Goal: Transaction & Acquisition: Obtain resource

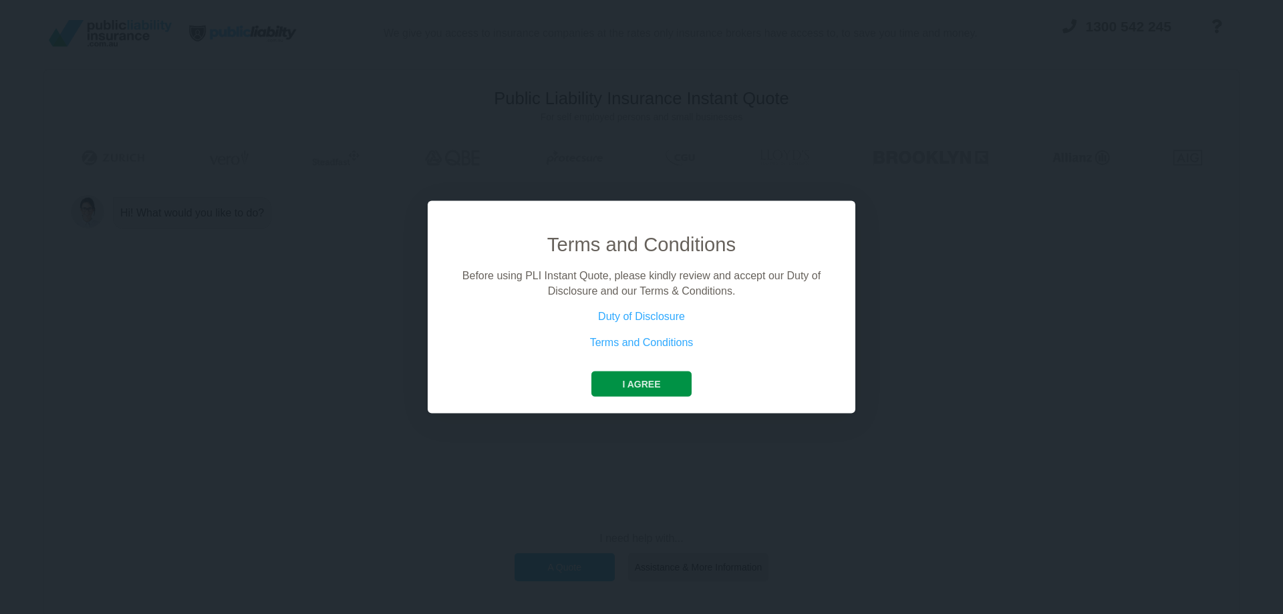
click at [638, 396] on button "I agree" at bounding box center [642, 384] width 100 height 25
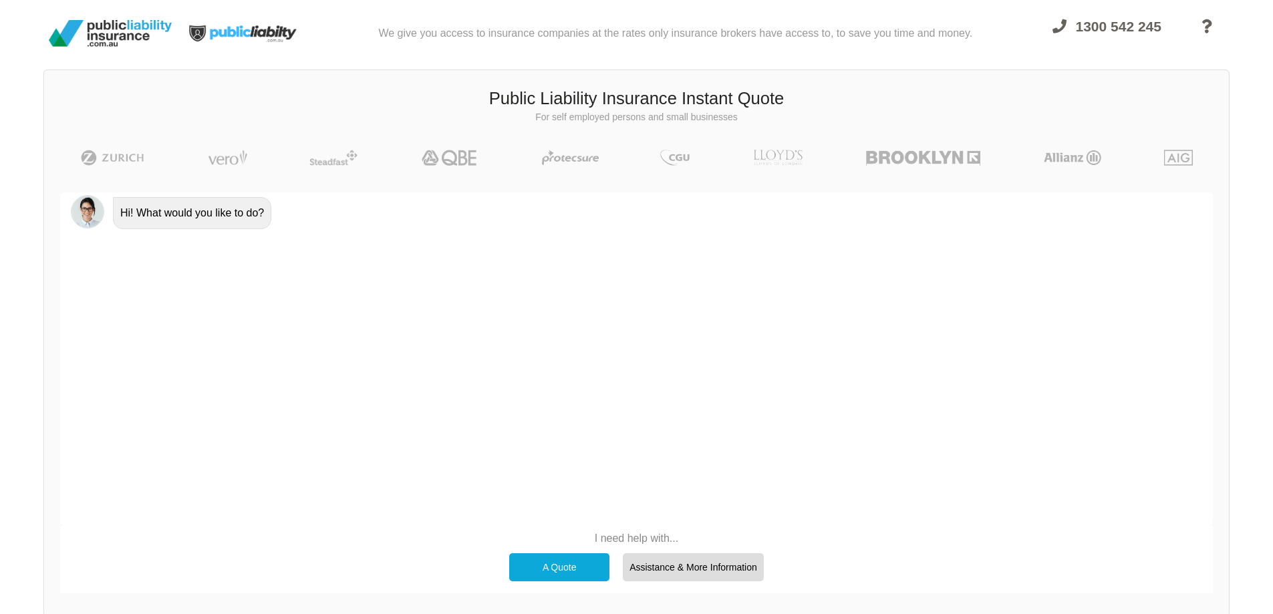
click at [586, 572] on div "A Quote" at bounding box center [559, 567] width 100 height 28
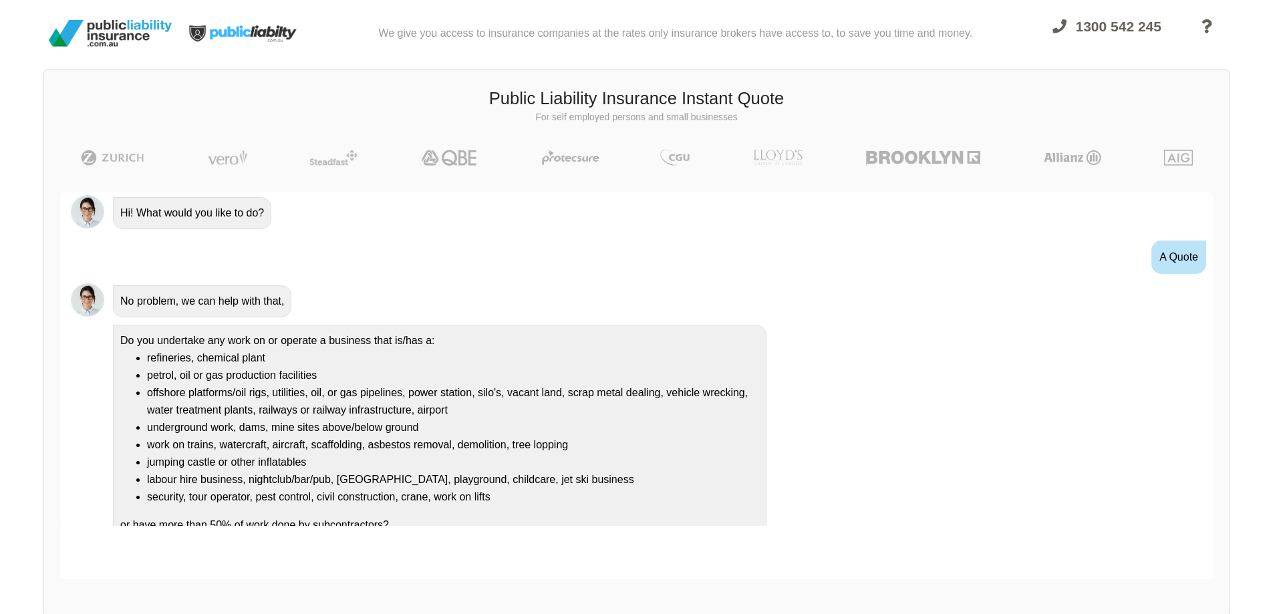
scroll to position [19, 0]
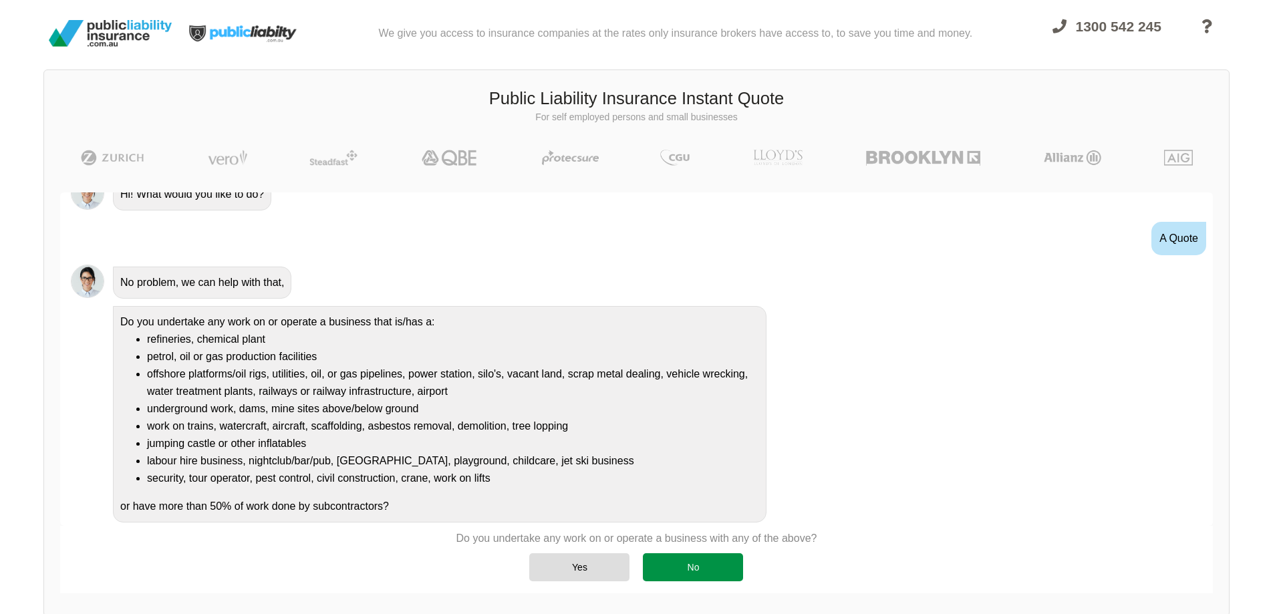
click at [695, 559] on div "No" at bounding box center [693, 567] width 100 height 28
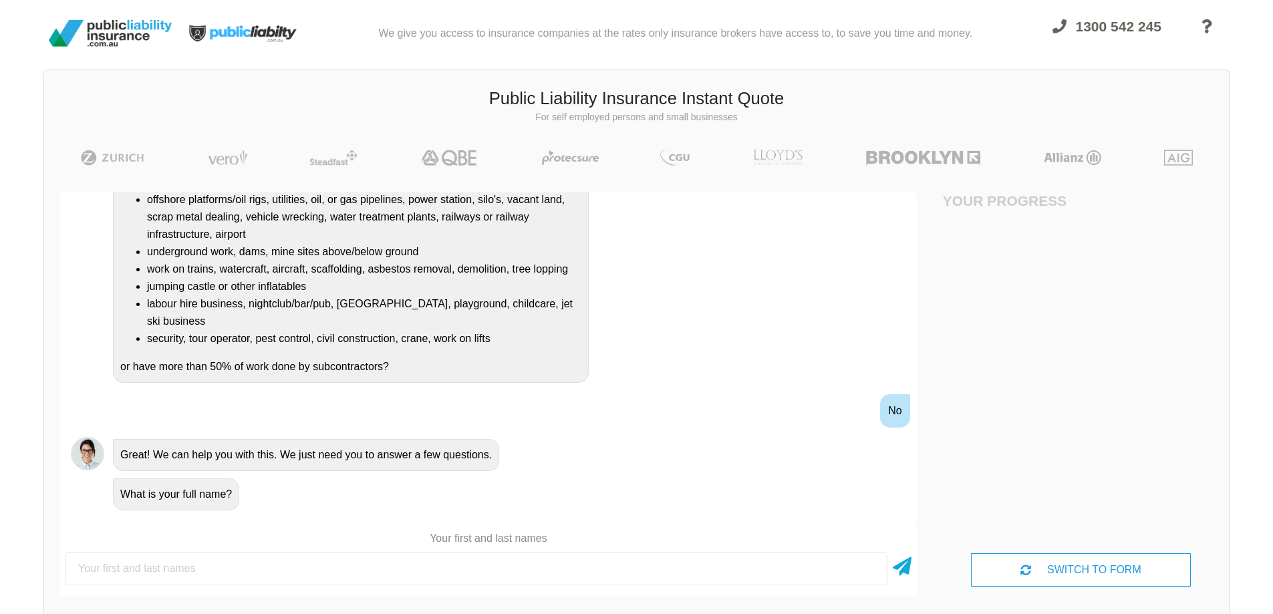
scroll to position [195, 0]
type input "[PERSON_NAME]"
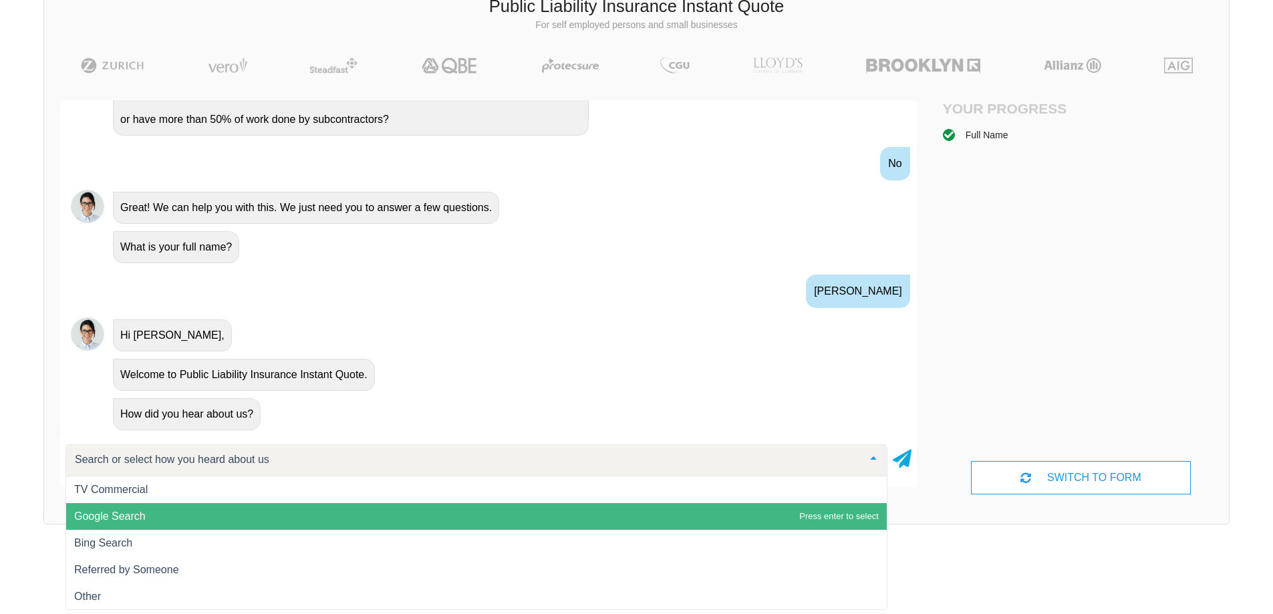
scroll to position [1, 0]
click at [141, 526] on span "Google Search" at bounding box center [476, 516] width 821 height 27
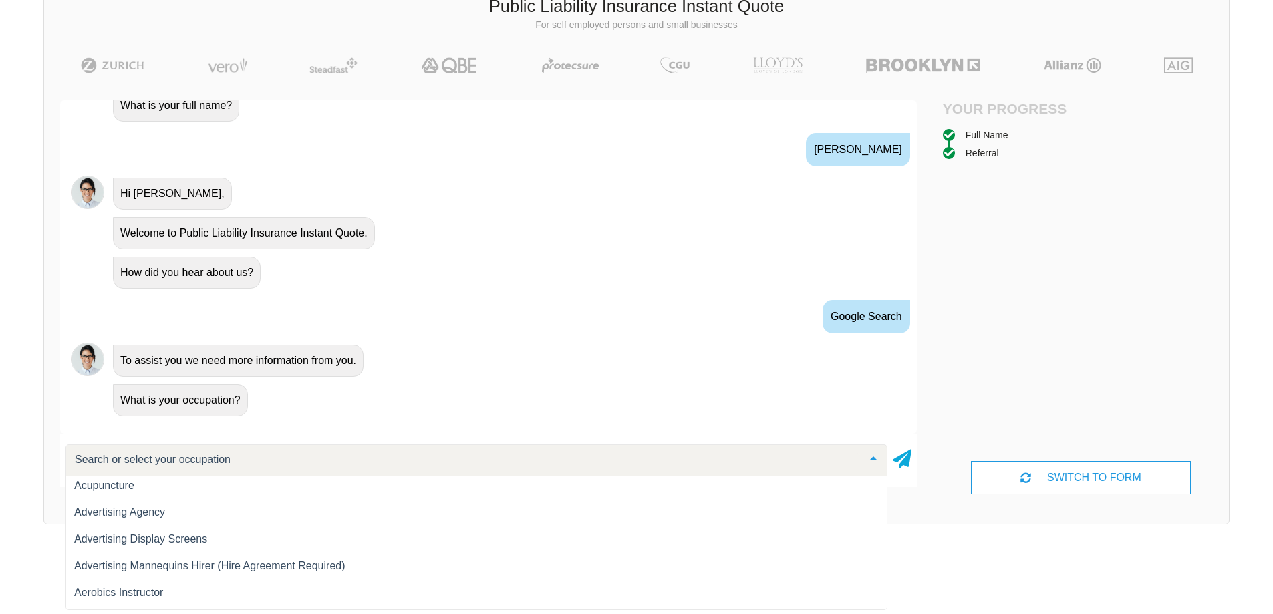
scroll to position [134, 0]
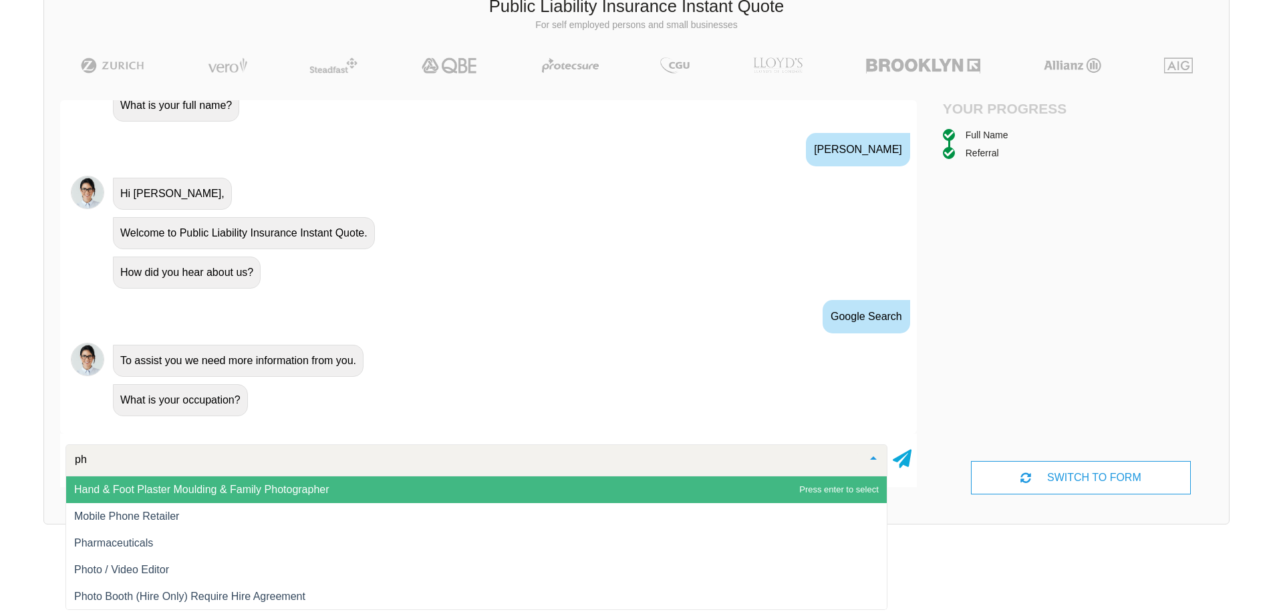
type input "pho"
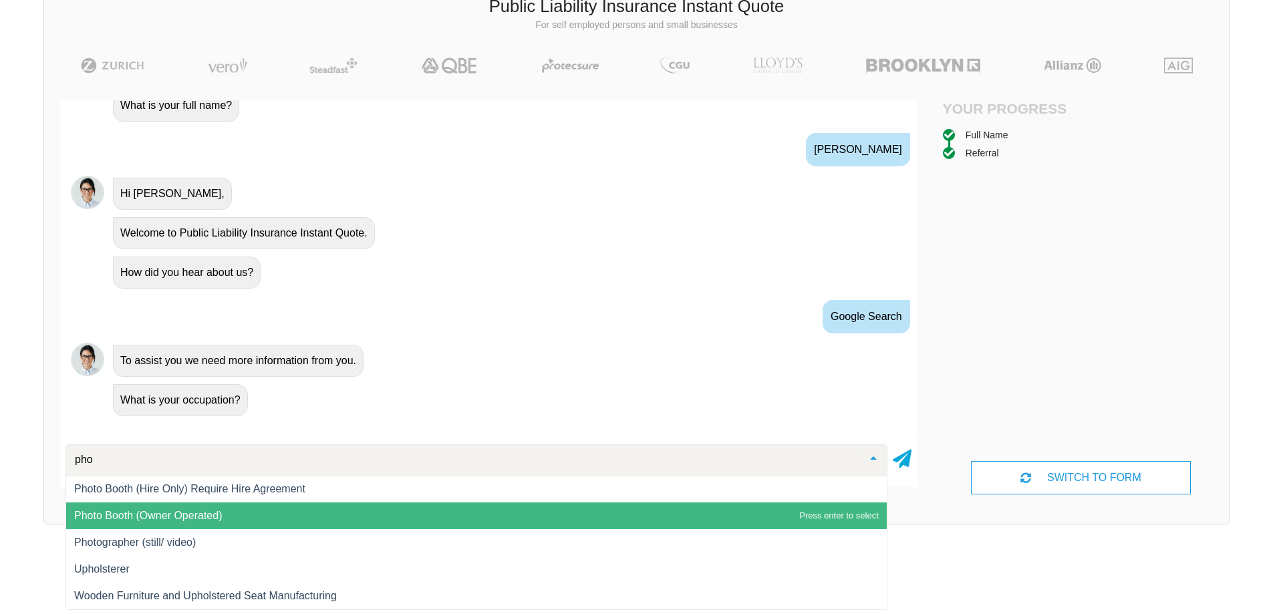
scroll to position [108, 0]
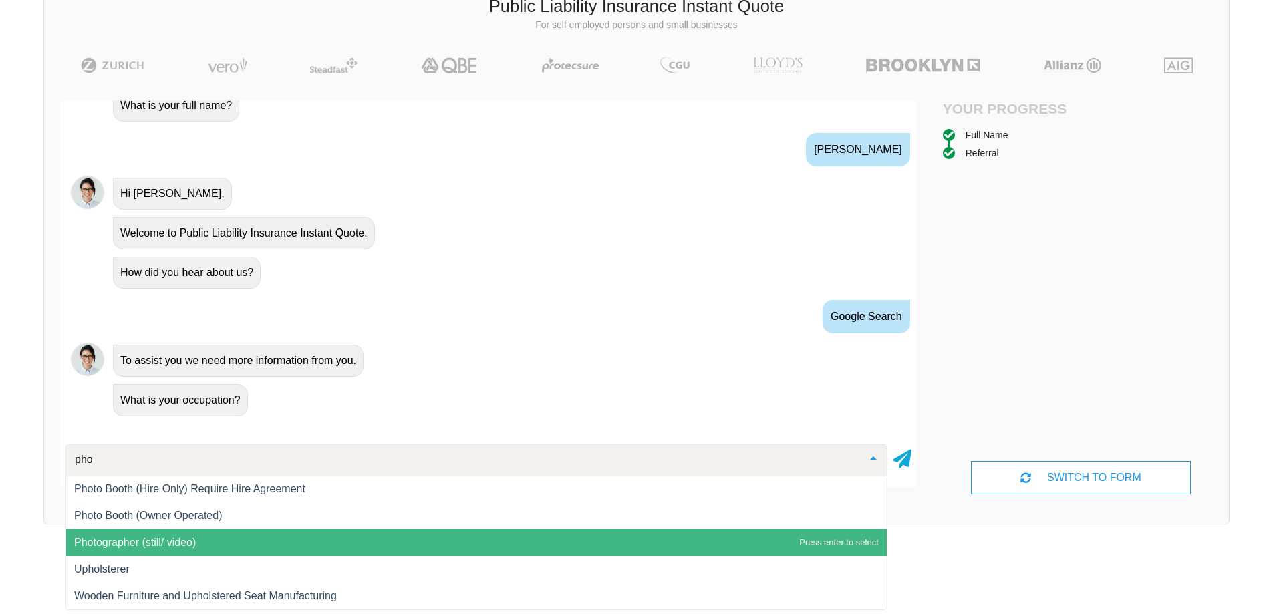
click at [227, 541] on span "Photographer (still/ video)" at bounding box center [476, 542] width 821 height 27
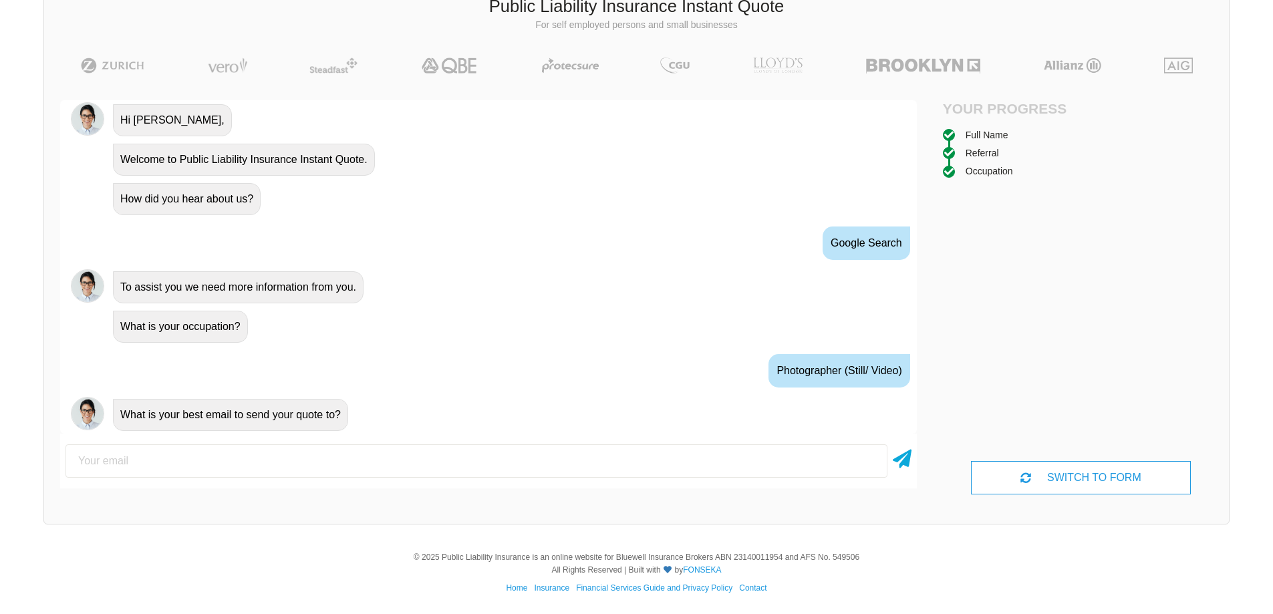
scroll to position [564, 0]
type input "[EMAIL_ADDRESS][DOMAIN_NAME]"
click at [909, 465] on icon at bounding box center [902, 457] width 19 height 24
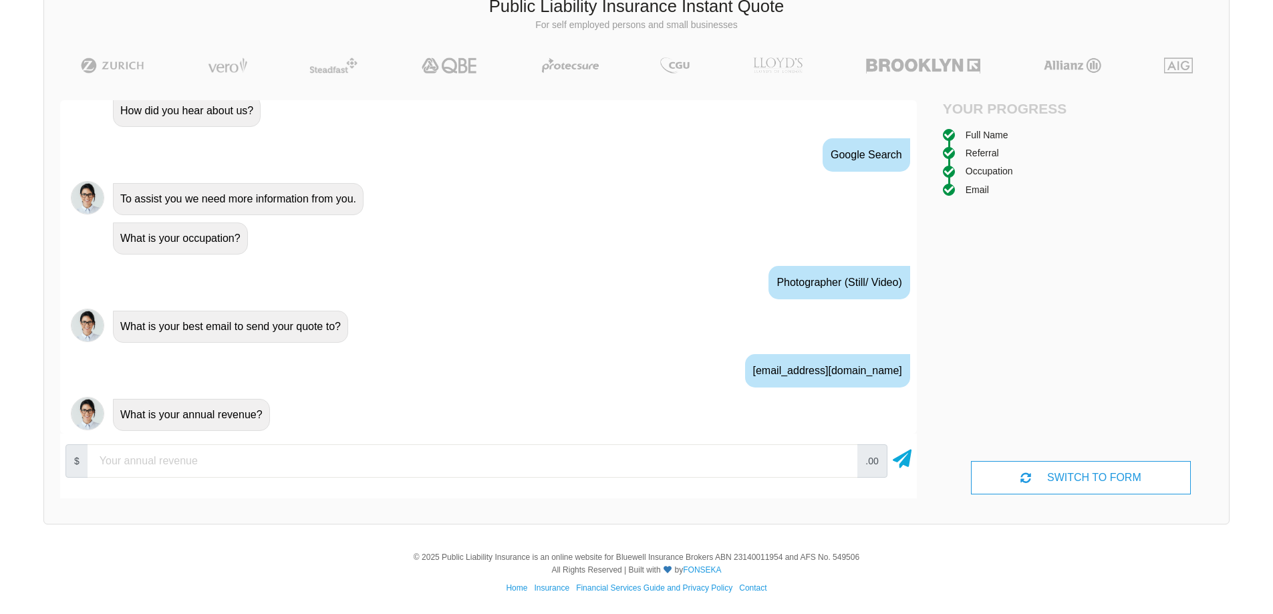
scroll to position [652, 0]
click at [900, 467] on icon at bounding box center [902, 457] width 19 height 24
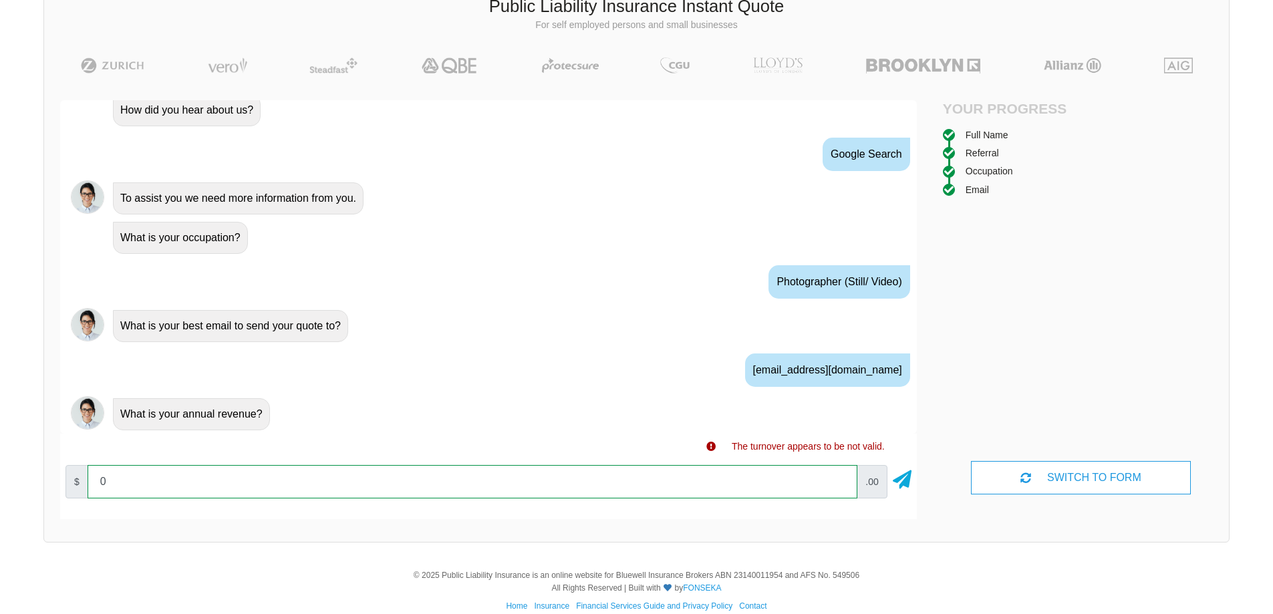
drag, startPoint x: 775, startPoint y: 486, endPoint x: 61, endPoint y: 505, distance: 714.8
click at [61, 505] on div "$ 0 .00" at bounding box center [488, 487] width 857 height 54
click at [838, 477] on input "10000" at bounding box center [473, 481] width 770 height 33
click at [838, 477] on input "20000" at bounding box center [473, 481] width 770 height 33
type input "30000"
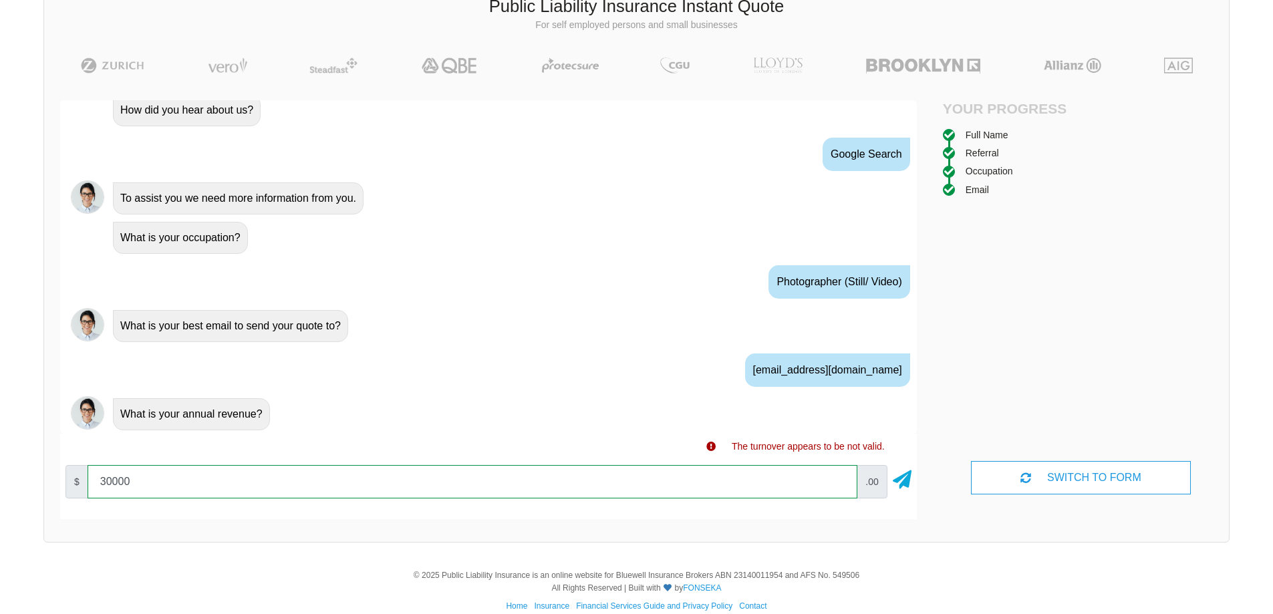
click at [838, 477] on input "30000" at bounding box center [473, 481] width 770 height 33
click at [902, 481] on icon at bounding box center [902, 477] width 19 height 24
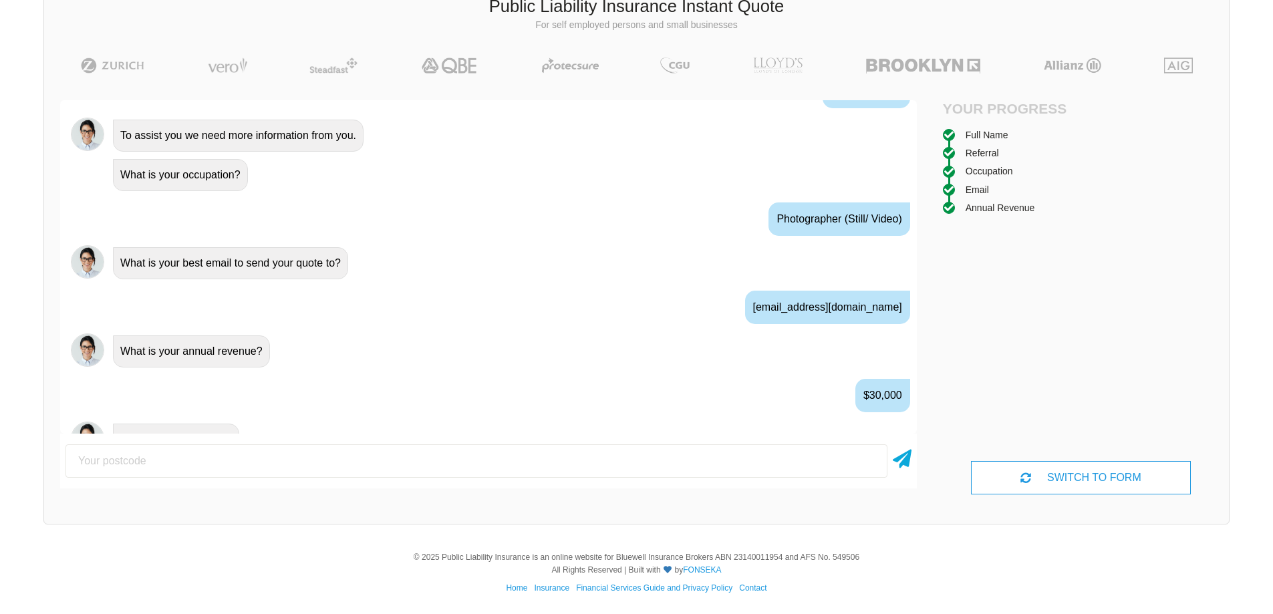
scroll to position [741, 0]
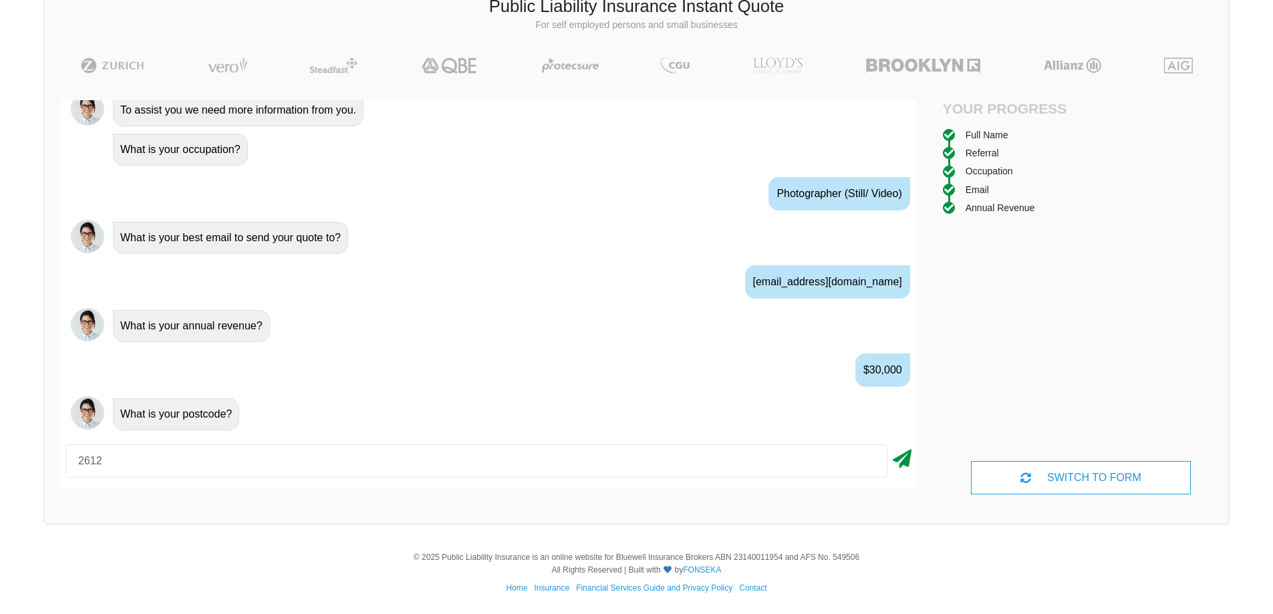
type input "2612"
click at [901, 454] on icon at bounding box center [902, 457] width 19 height 24
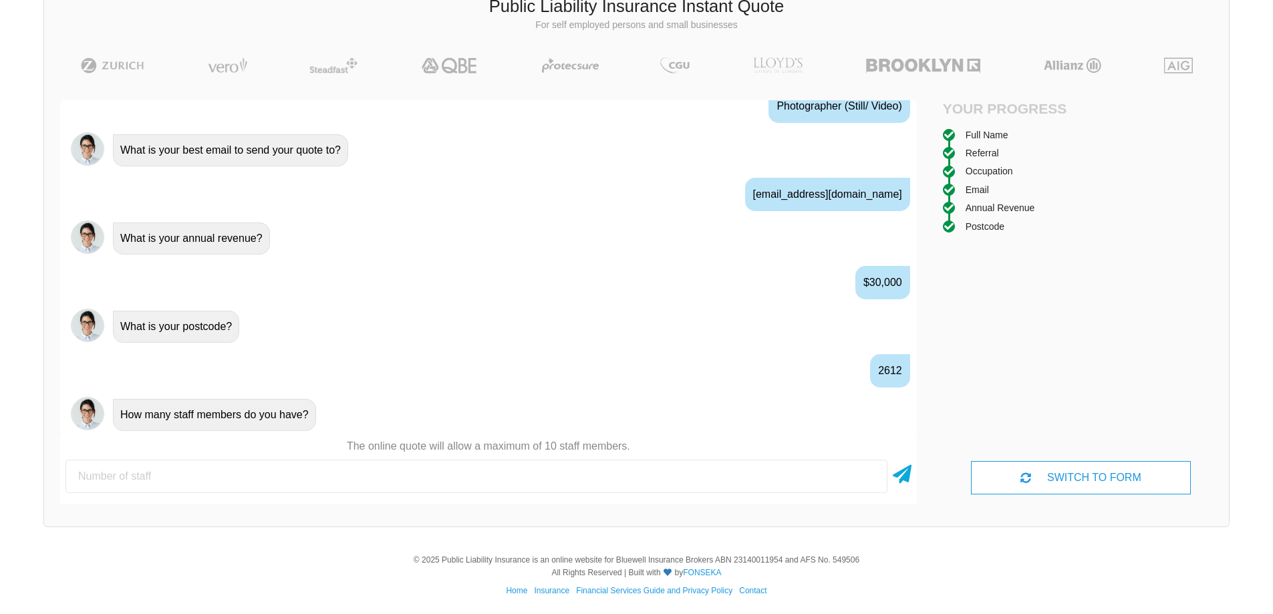
scroll to position [829, 0]
type input "3"
type input "6"
click at [900, 472] on icon at bounding box center [902, 472] width 19 height 24
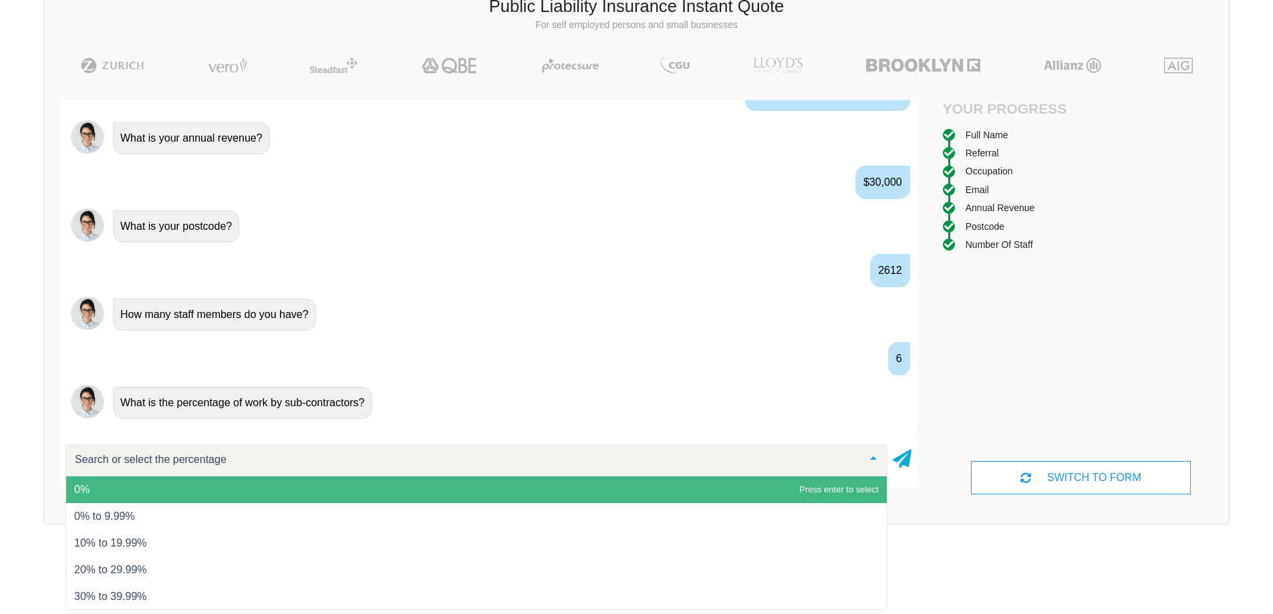
scroll to position [931, 0]
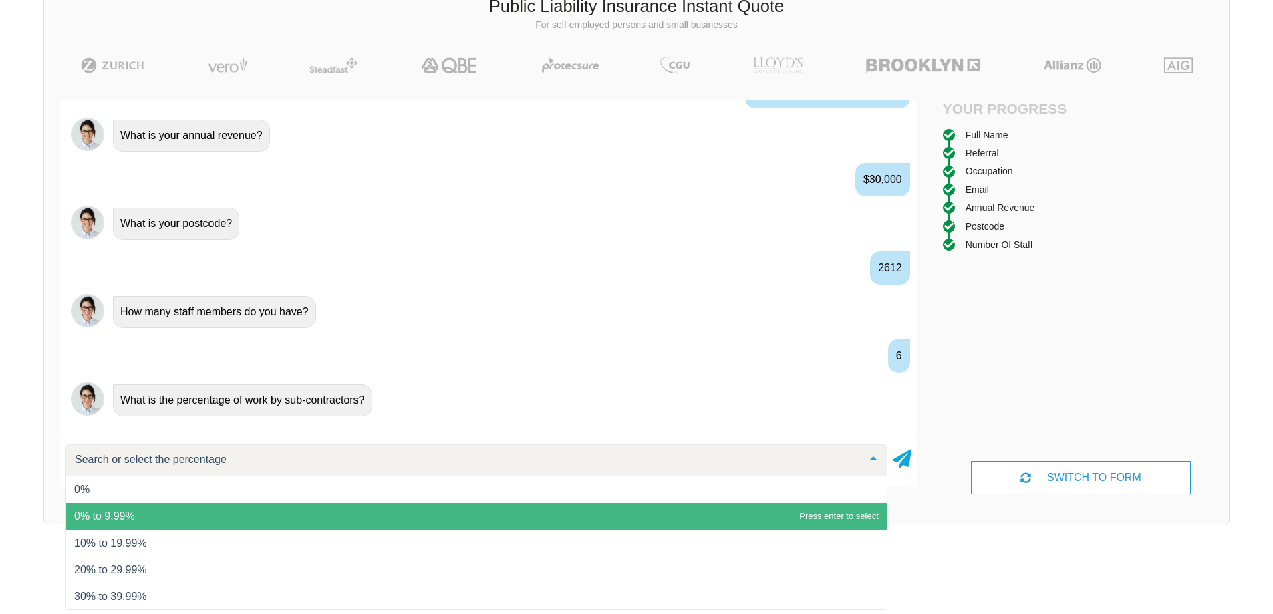
click at [213, 523] on span "0% to 9.99%" at bounding box center [476, 516] width 821 height 27
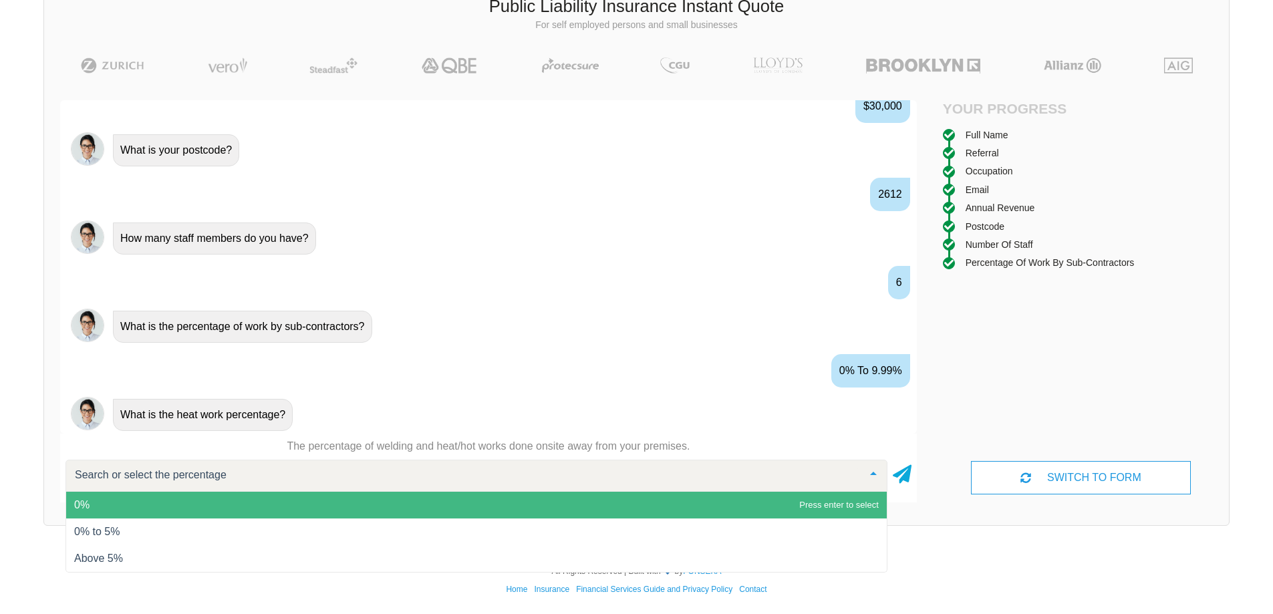
scroll to position [1005, 0]
click at [114, 517] on span "0%" at bounding box center [476, 505] width 821 height 27
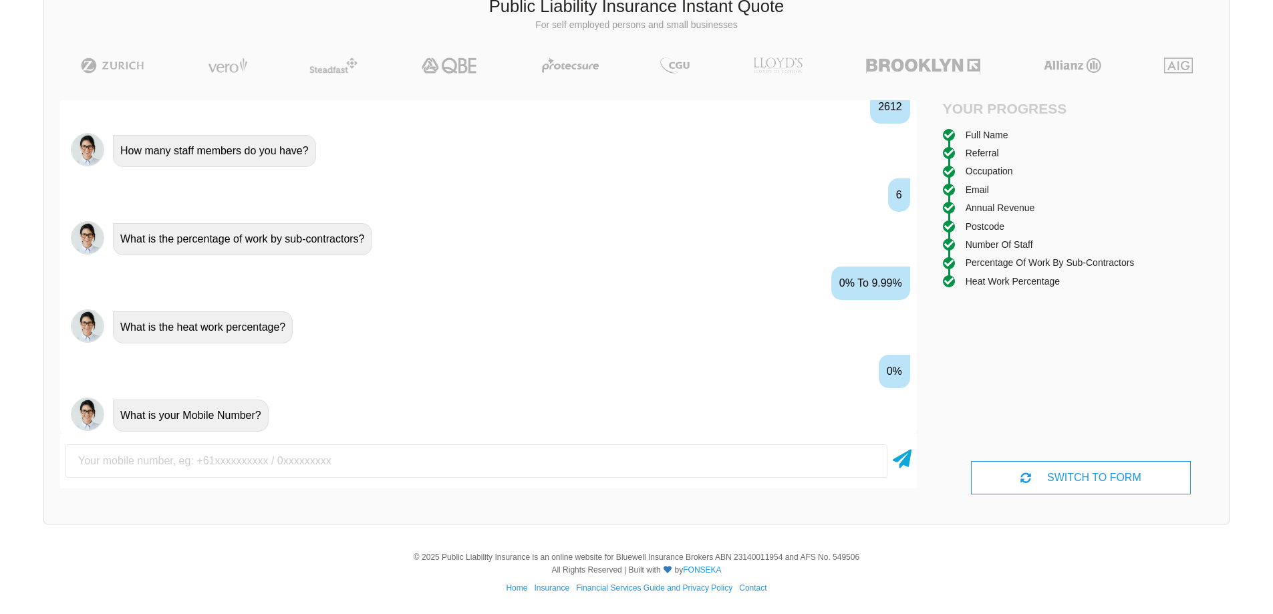
scroll to position [1094, 0]
type input "0"
type input "0404204104"
click at [917, 459] on div "Awesome! 100% Just a final check that all your details are correct. Your Summar…" at bounding box center [488, 297] width 889 height 426
click at [906, 461] on icon at bounding box center [902, 457] width 19 height 24
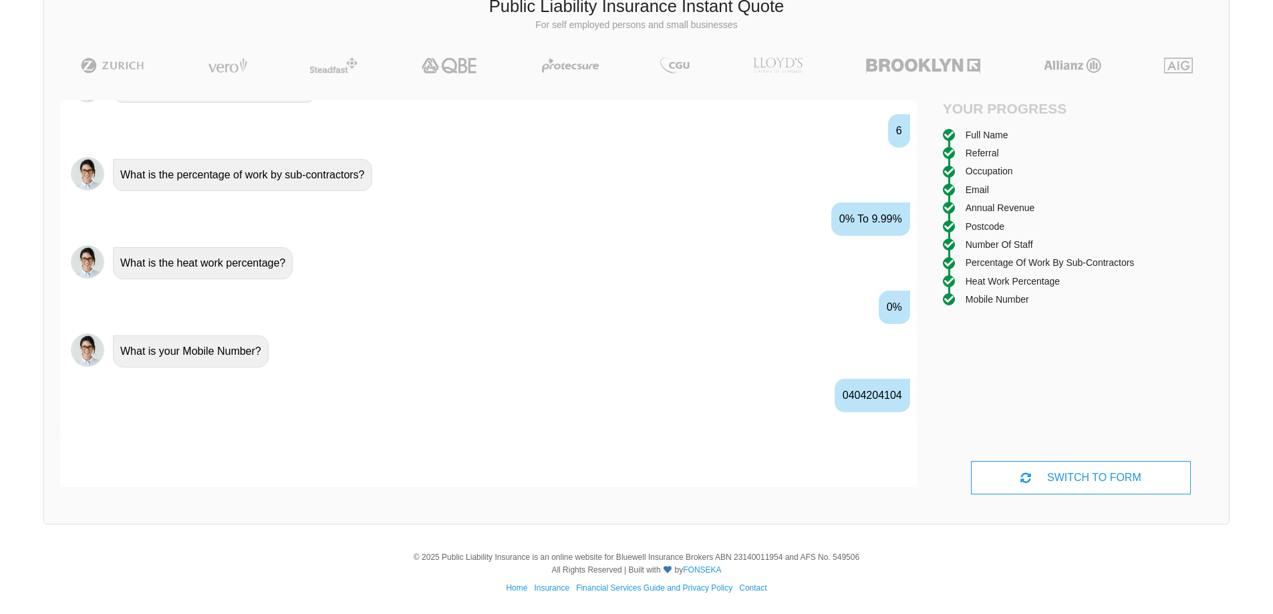
scroll to position [1182, 0]
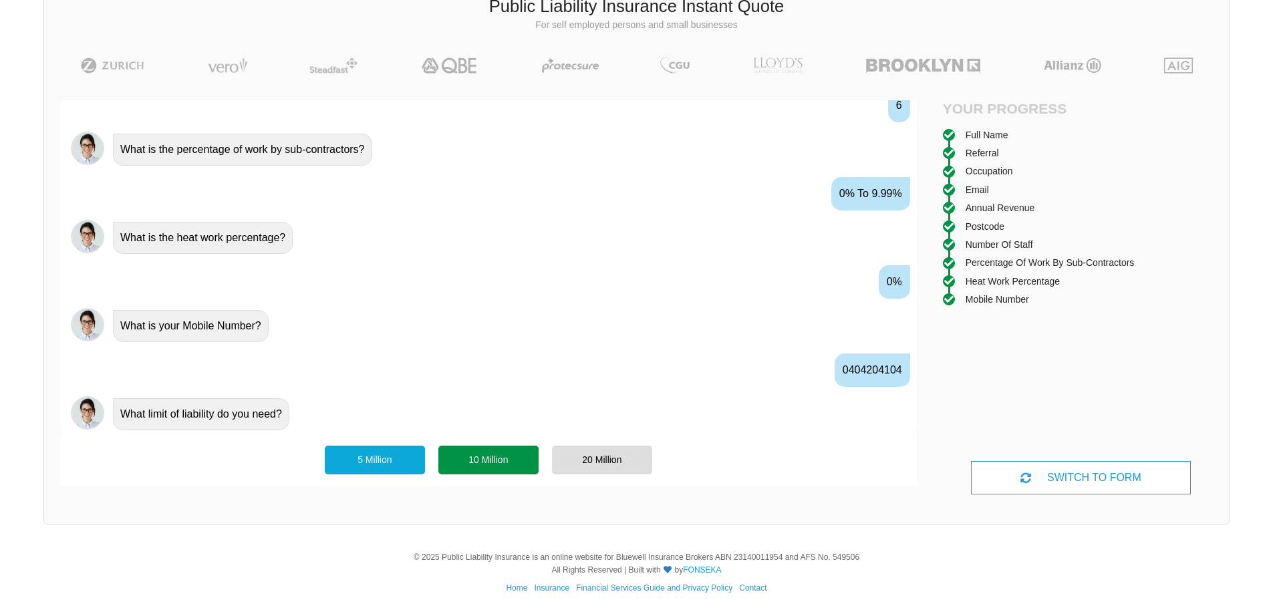
click at [489, 466] on div "10 Million" at bounding box center [488, 460] width 100 height 28
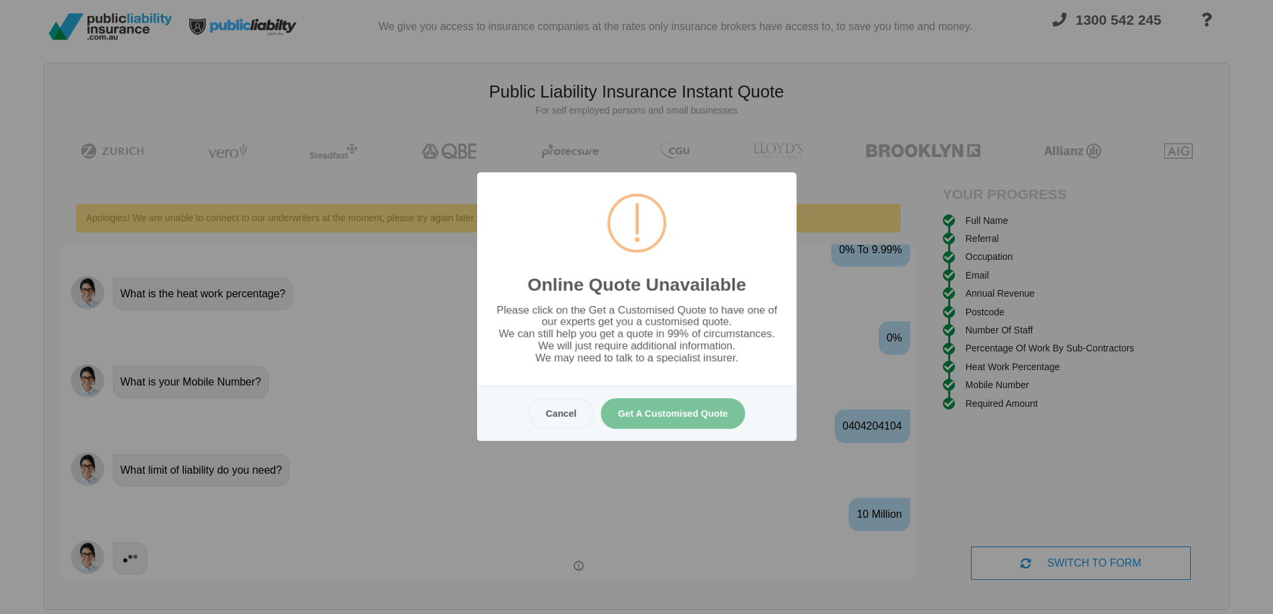
scroll to position [0, 0]
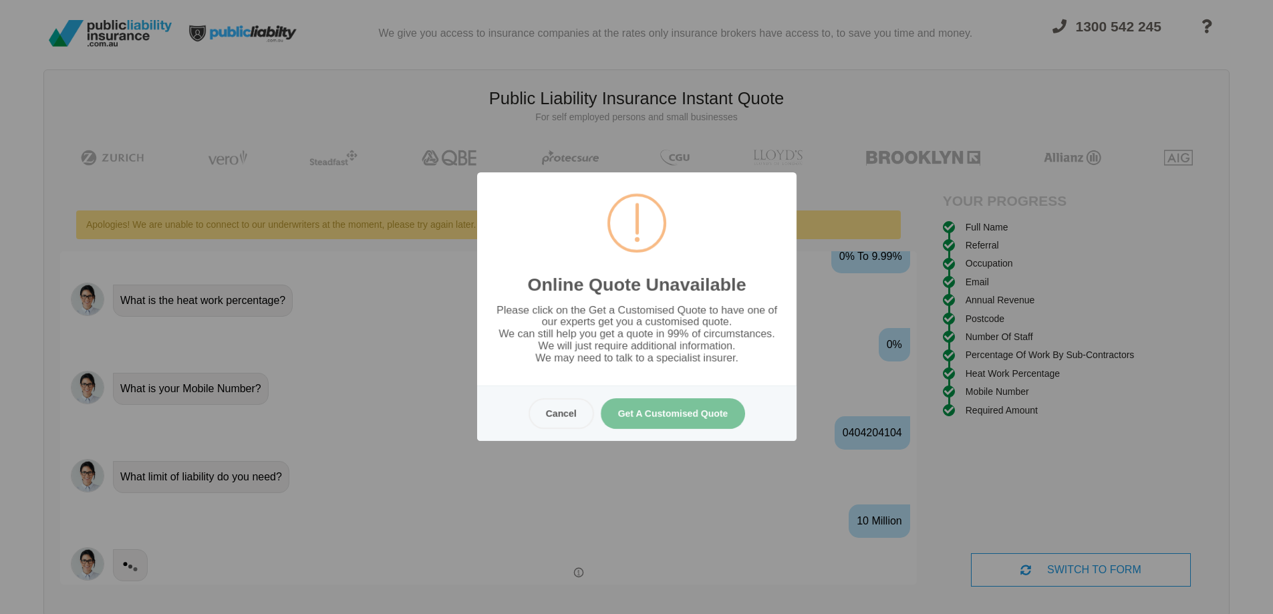
click at [682, 414] on button "Get A Customised Quote" at bounding box center [672, 413] width 145 height 31
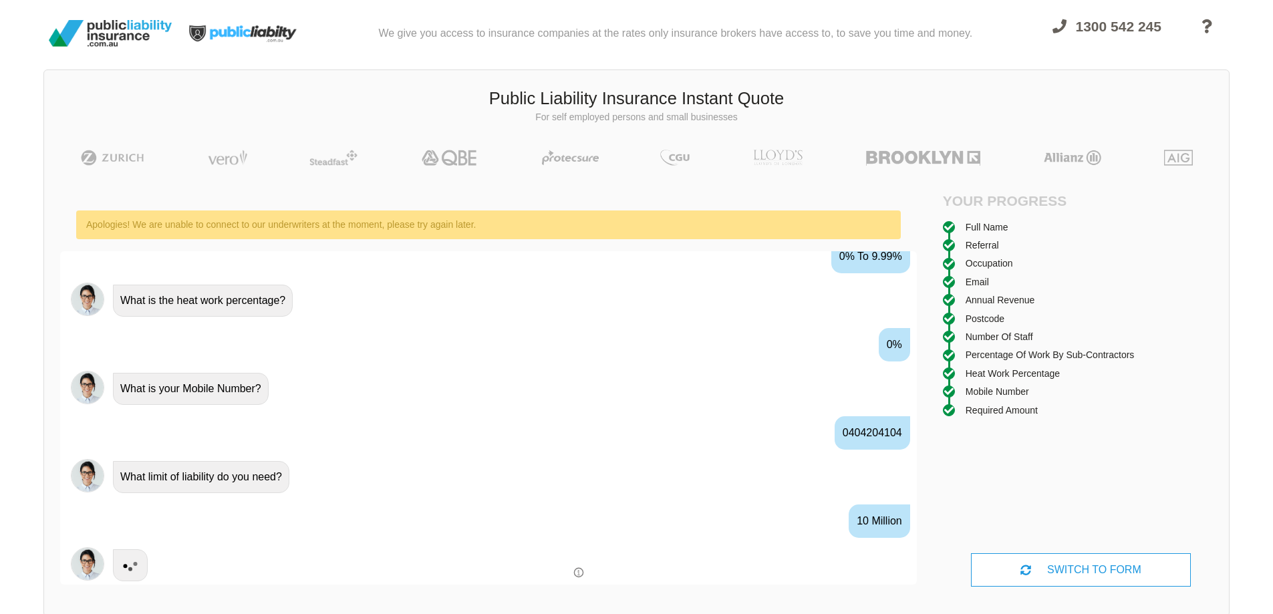
scroll to position [1284, 0]
